Goal: Navigation & Orientation: Find specific page/section

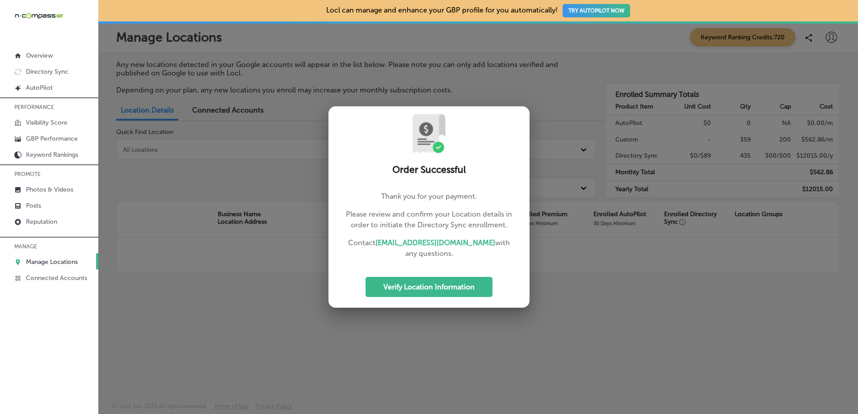
click at [266, 202] on div at bounding box center [429, 207] width 858 height 414
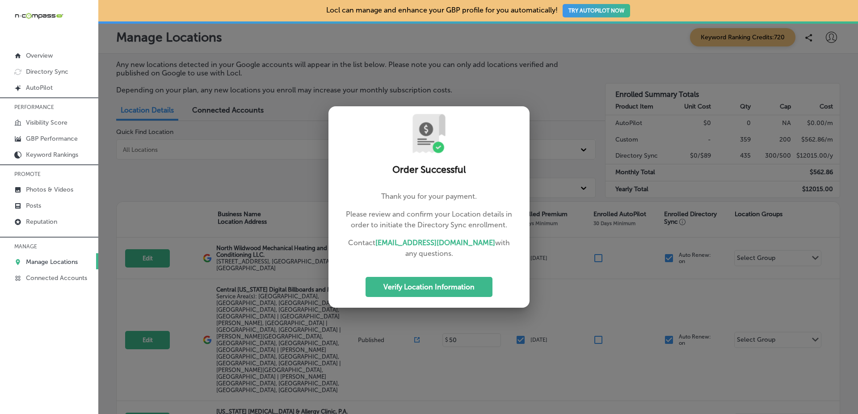
click at [266, 201] on div at bounding box center [429, 207] width 858 height 414
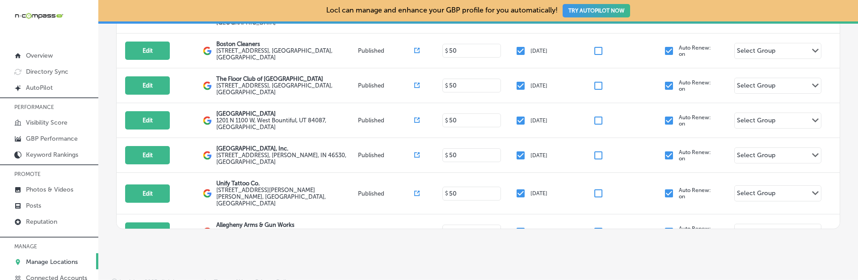
scroll to position [2499, 0]
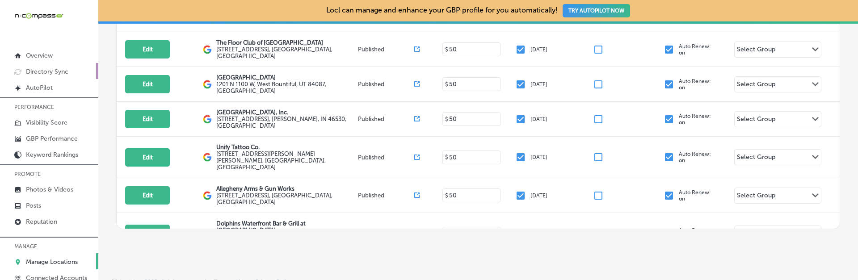
click at [82, 70] on link "Directory Sync" at bounding box center [49, 71] width 98 height 16
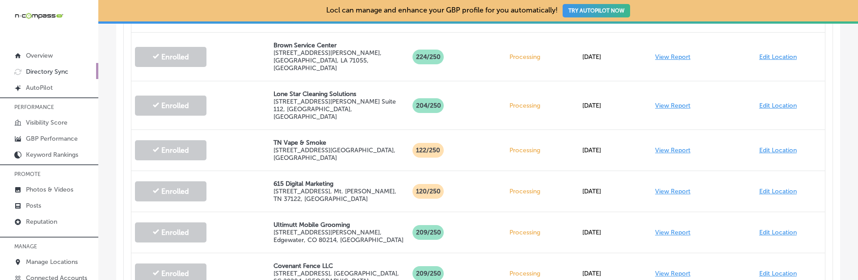
scroll to position [657, 0]
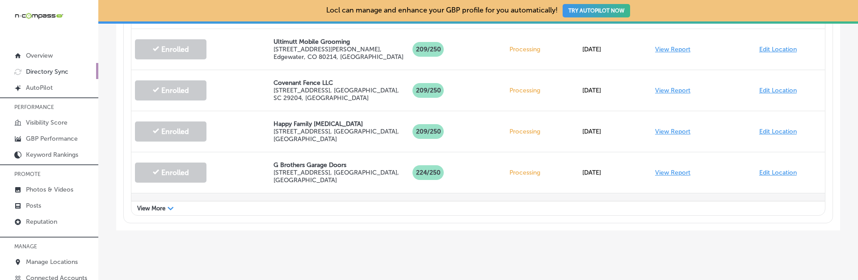
click at [295, 198] on div "Retirement Health Plans Made Simple 350 S. Polk Dr. , Sarasota , FL 34236, US" at bounding box center [339, 213] width 138 height 41
click at [294, 204] on div "View More Path Created with Sketch." at bounding box center [477, 208] width 693 height 14
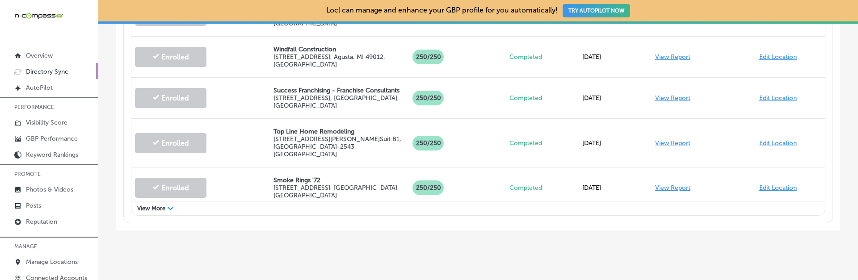
scroll to position [1180, 0]
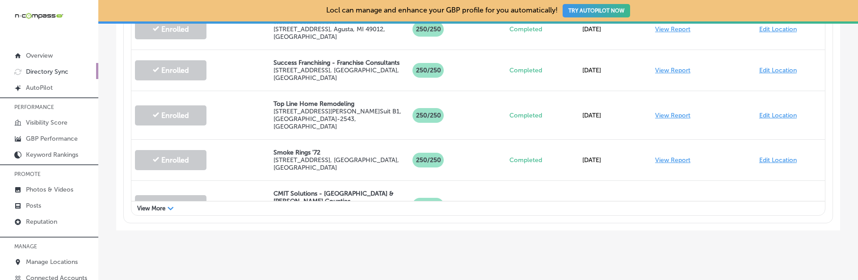
click at [315, 201] on div "View More Path Created with Sketch." at bounding box center [477, 208] width 693 height 14
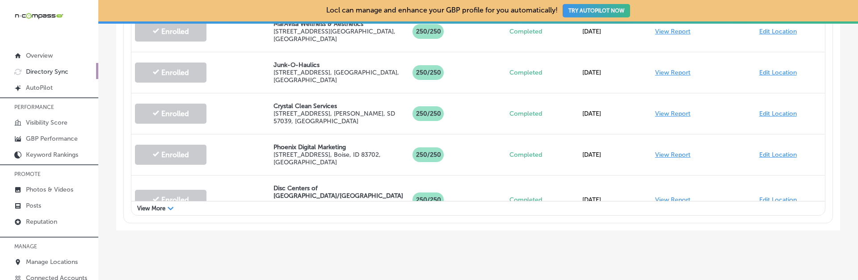
scroll to position [1994, 0]
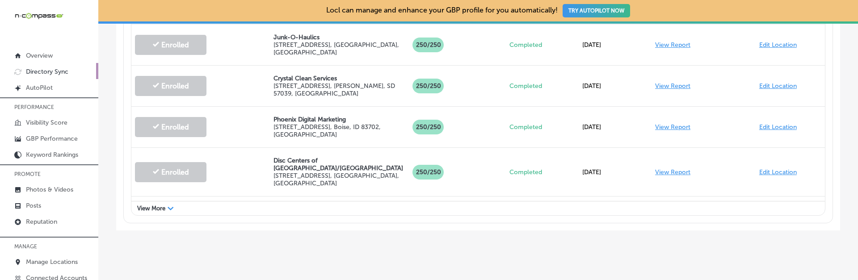
click at [318, 202] on div "View More Path Created with Sketch." at bounding box center [477, 208] width 693 height 14
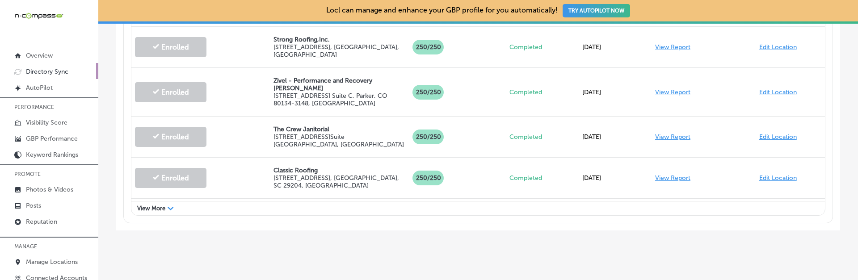
scroll to position [2818, 0]
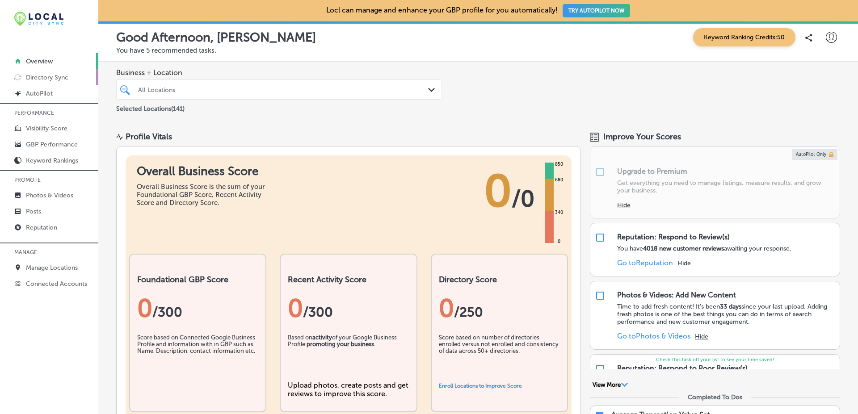
click at [56, 74] on p "Directory Sync" at bounding box center [47, 78] width 42 height 8
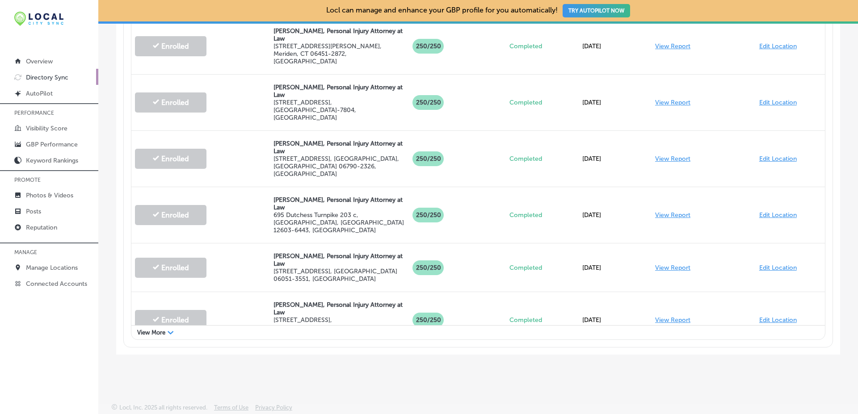
scroll to position [443, 0]
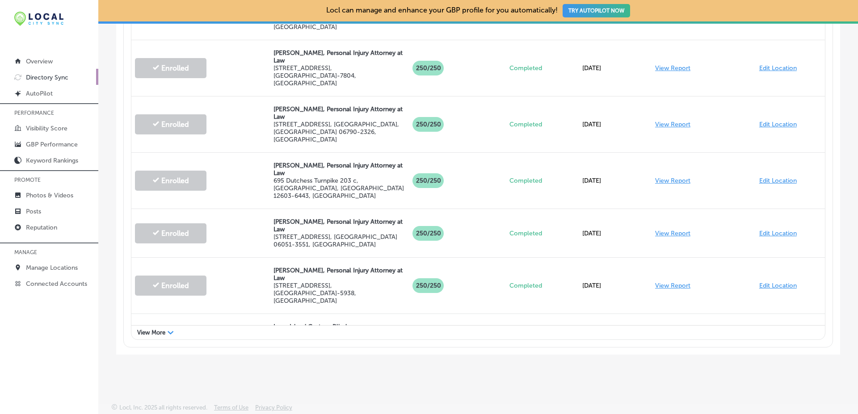
click at [468, 326] on div "View More Path Created with Sketch." at bounding box center [477, 333] width 693 height 14
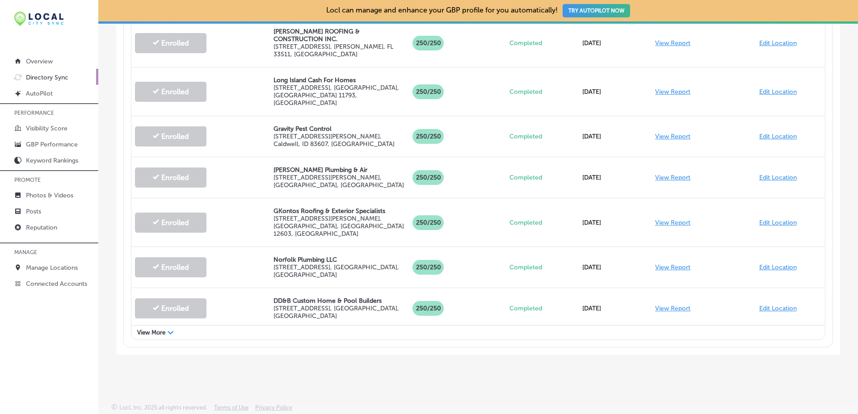
scroll to position [1290, 0]
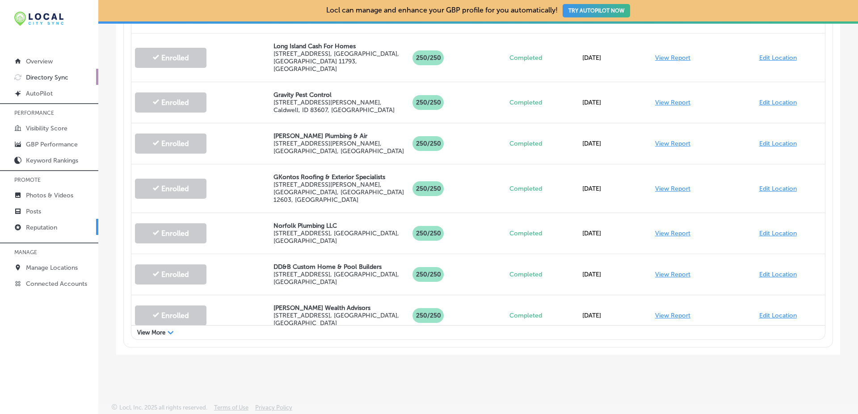
click at [75, 219] on link "Reputation" at bounding box center [49, 227] width 98 height 16
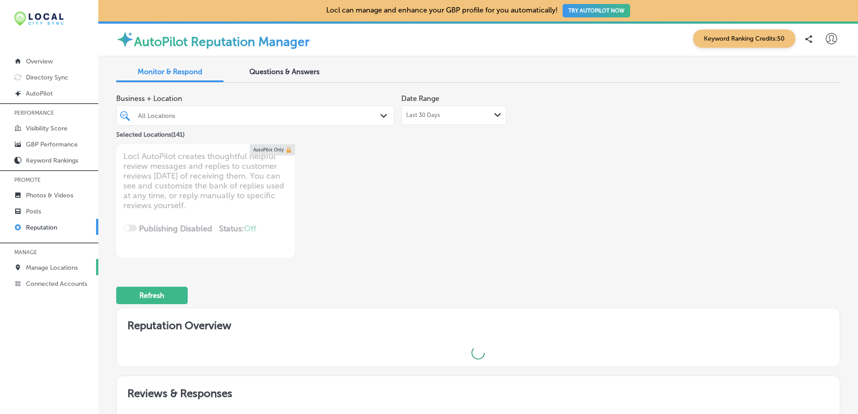
type textarea "x"
click at [92, 278] on link "Connected Accounts" at bounding box center [49, 283] width 98 height 16
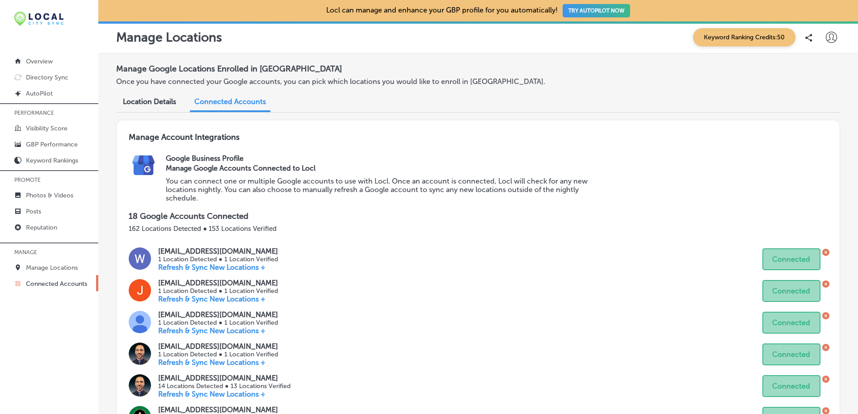
click at [829, 35] on icon at bounding box center [831, 37] width 11 height 11
click at [821, 122] on li "Log Out" at bounding box center [815, 115] width 62 height 21
